Goal: Task Accomplishment & Management: Use online tool/utility

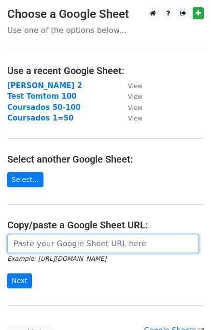
click at [33, 237] on input "url" at bounding box center [103, 244] width 192 height 18
paste input "[URL][DOMAIN_NAME]"
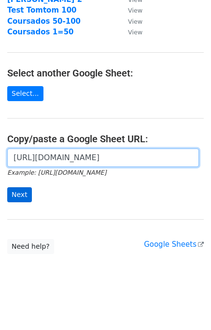
type input "[URL][DOMAIN_NAME]"
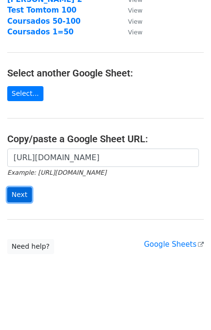
click at [23, 195] on input "Next" at bounding box center [19, 194] width 25 height 15
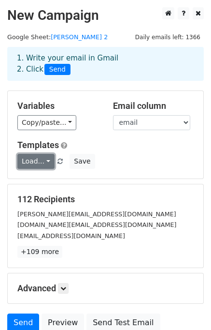
click at [41, 159] on link "Load..." at bounding box center [35, 161] width 37 height 15
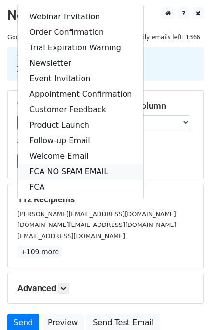
click at [48, 175] on link "FCA NO SPAM EMAIL" at bounding box center [81, 171] width 126 height 15
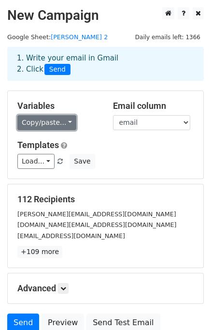
click at [59, 127] on link "Copy/paste..." at bounding box center [46, 122] width 59 height 15
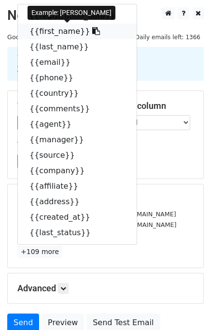
click at [92, 31] on icon at bounding box center [96, 31] width 8 height 8
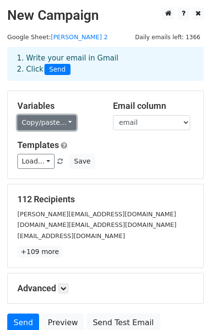
click at [64, 124] on link "Copy/paste..." at bounding box center [46, 122] width 59 height 15
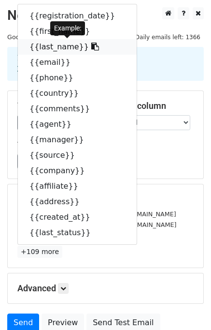
click at [91, 47] on icon at bounding box center [95, 47] width 8 height 8
